Goal: Task Accomplishment & Management: Manage account settings

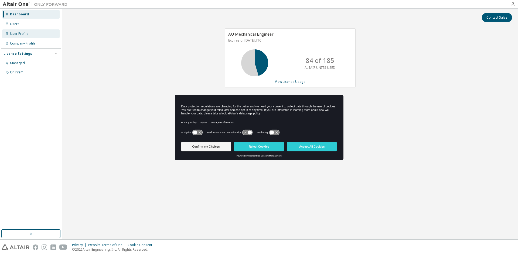
click at [20, 35] on div "User Profile" at bounding box center [19, 34] width 18 height 4
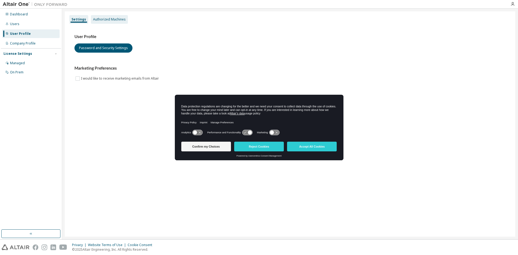
click at [110, 19] on div "Authorized Machines" at bounding box center [109, 19] width 33 height 4
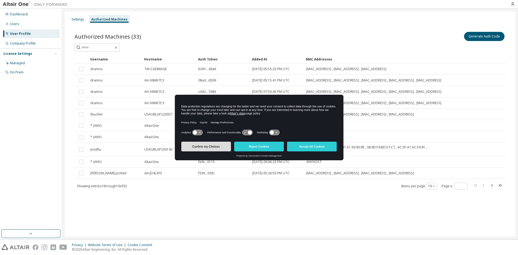
click at [203, 146] on button "Confirm my Choices" at bounding box center [206, 147] width 50 height 10
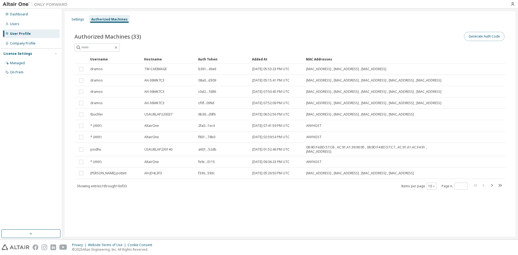
click at [490, 38] on button "Generate Auth Code" at bounding box center [484, 36] width 40 height 9
